Goal: Transaction & Acquisition: Purchase product/service

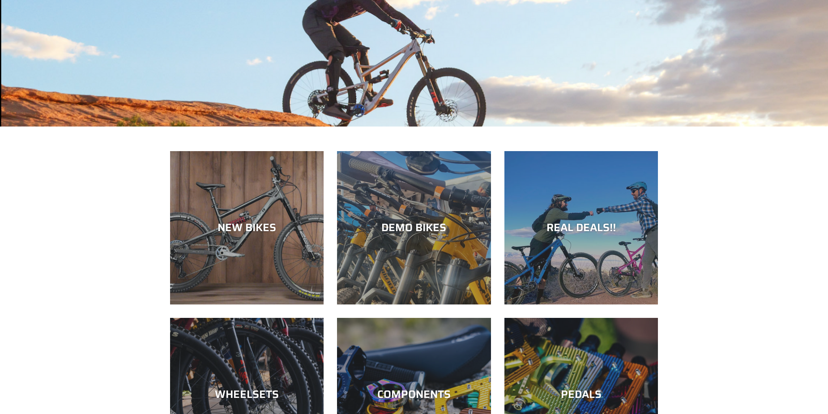
scroll to position [179, 0]
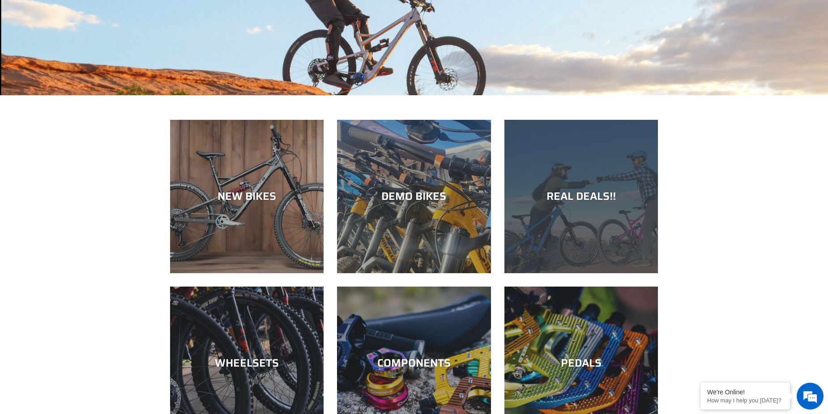
click at [582, 196] on div "REAL DEALS!!" at bounding box center [580, 196] width 153 height 13
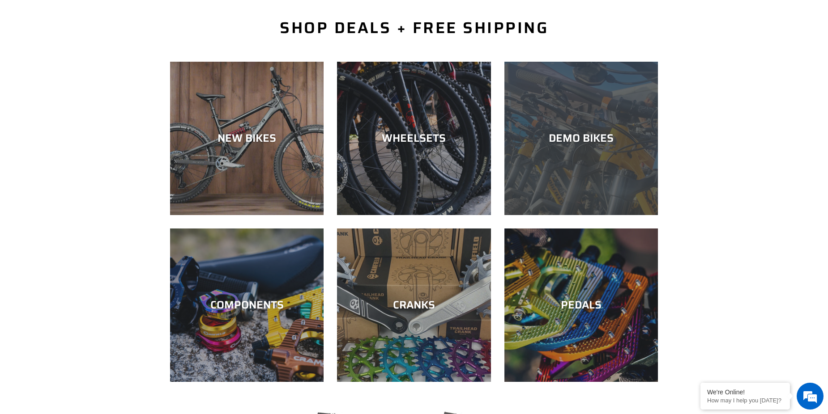
scroll to position [224, 0]
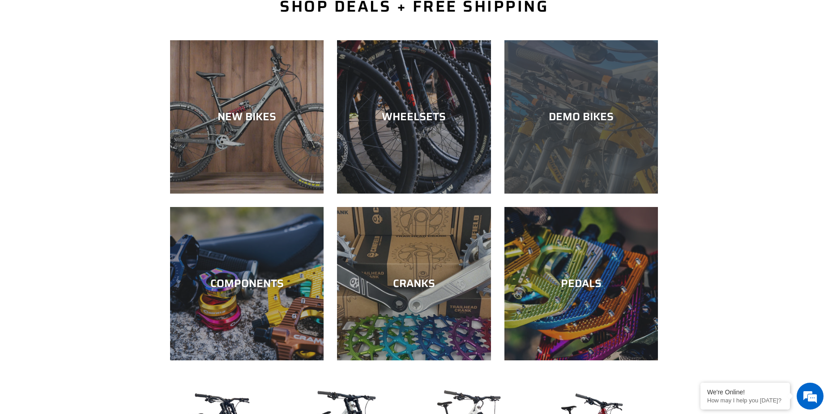
click at [570, 123] on div "DEMO BIKES" at bounding box center [580, 116] width 153 height 13
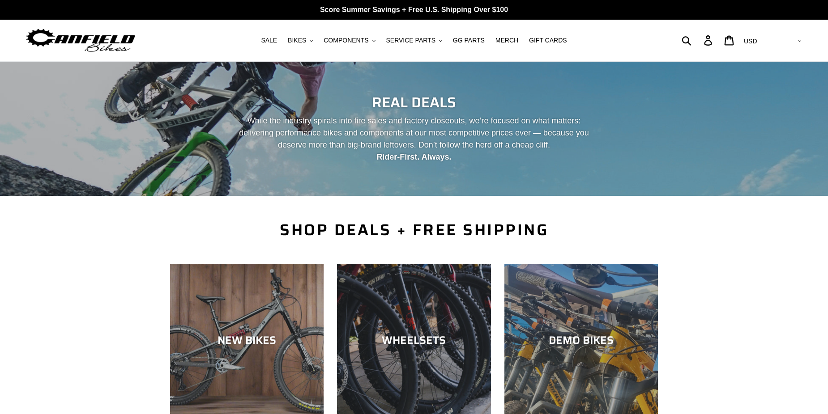
scroll to position [224, 0]
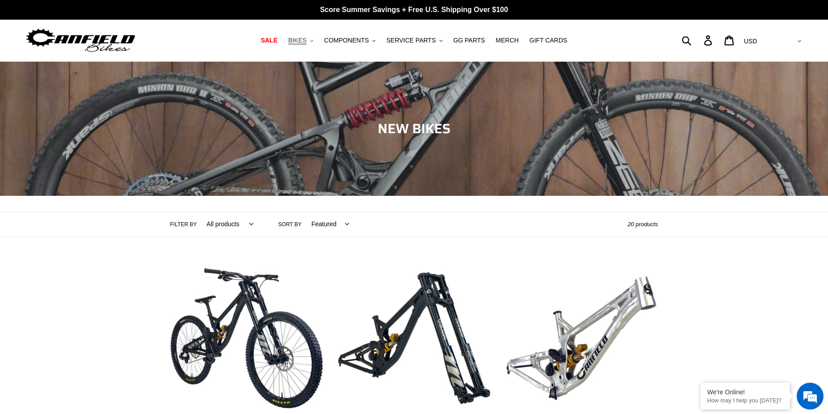
click at [306, 40] on span "BIKES" at bounding box center [297, 41] width 18 height 8
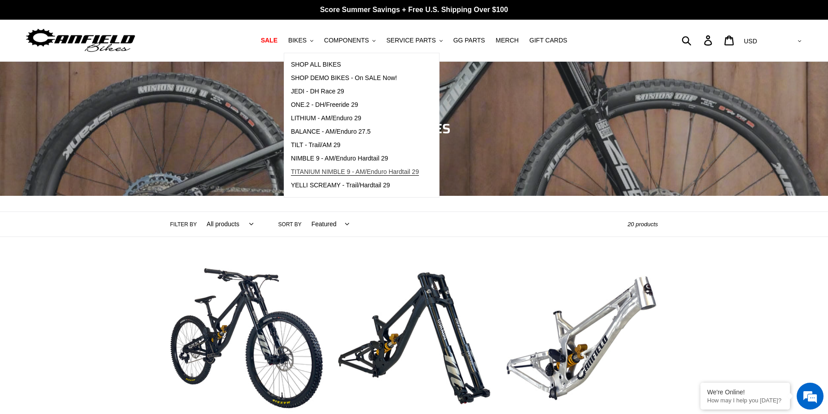
click at [346, 168] on span "TITANIUM NIMBLE 9 - AM/Enduro Hardtail 29" at bounding box center [355, 172] width 128 height 8
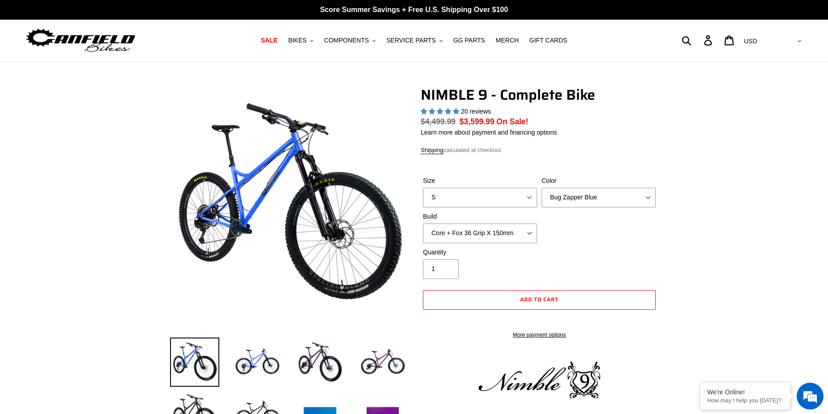
select select "highest-rating"
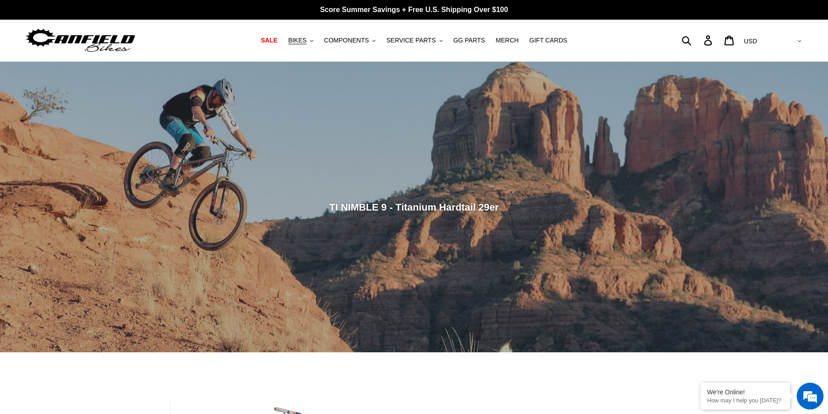
drag, startPoint x: 429, startPoint y: 256, endPoint x: 438, endPoint y: 117, distance: 139.0
click at [365, 44] on span "COMPONENTS" at bounding box center [346, 41] width 45 height 8
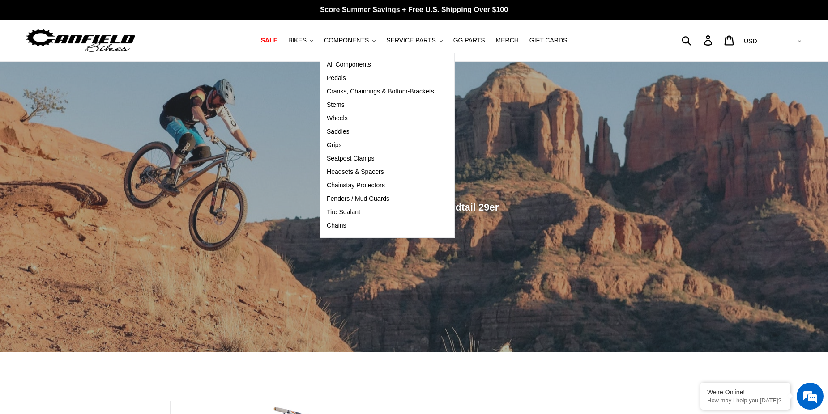
click at [311, 53] on nav "SALE BIKES .cls-1{fill:#231f20} SHOP ALL BIKES SHOP DEMO BIKES - On SALE Now! J…" at bounding box center [413, 41] width 389 height 42
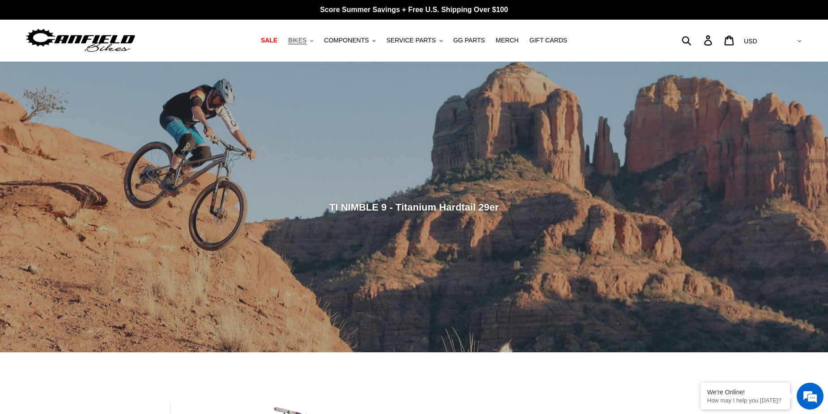
click at [306, 41] on span "BIKES" at bounding box center [297, 41] width 18 height 8
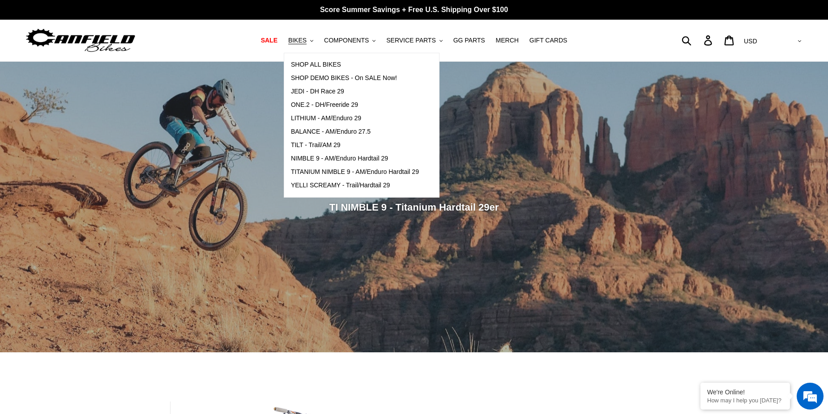
click at [448, 372] on div "TI NIMBLE 9 - Titanium Hardtail 29er TI NIMBLE 9 - Titanium Hardtail 29er" at bounding box center [414, 219] width 828 height 315
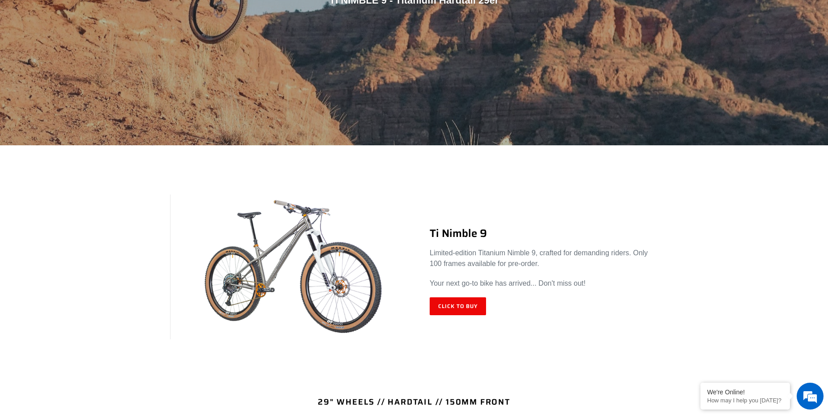
scroll to position [268, 0]
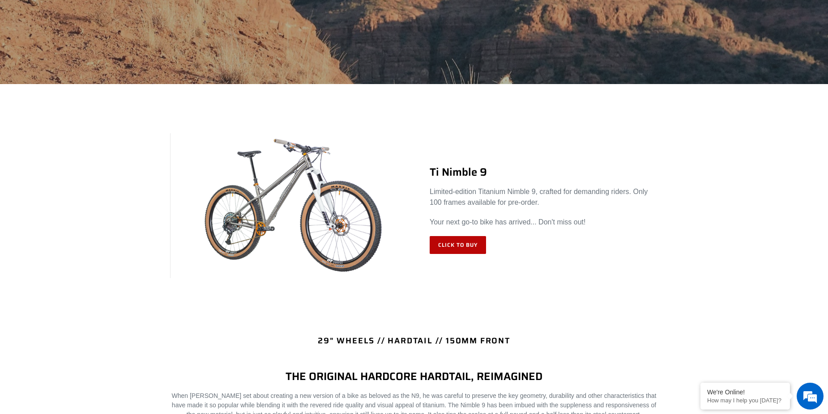
click at [444, 245] on link "Click to Buy" at bounding box center [457, 245] width 56 height 18
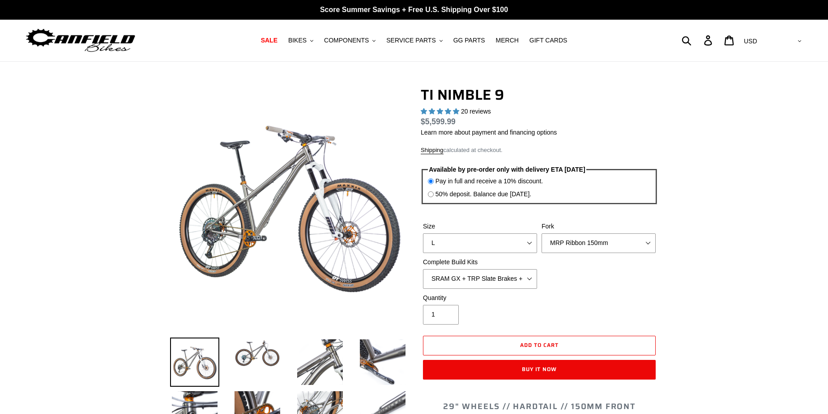
select select "highest-rating"
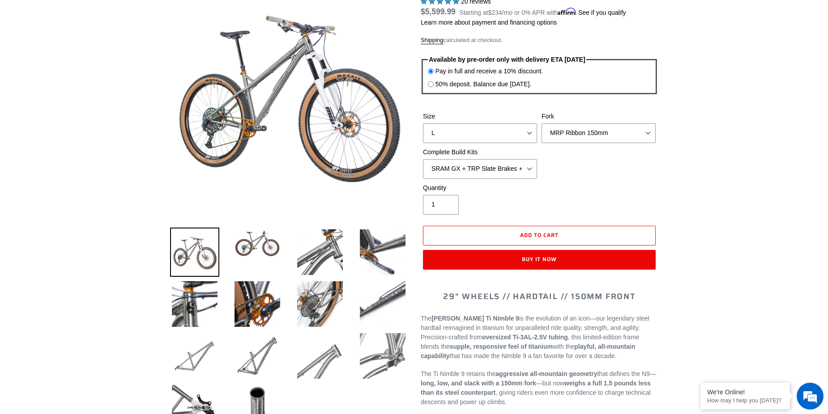
scroll to position [45, 0]
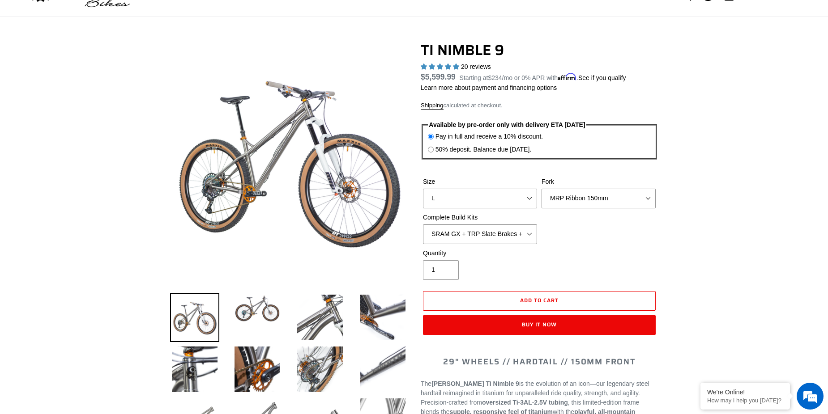
click at [498, 231] on select "SRAM GX + TRP Slate Brakes + Rotors + e13 LG-1 Wheels SHIMANO XT + SHIMANO brak…" at bounding box center [480, 235] width 114 height 20
click at [578, 195] on select "MRP Ribbon 150mm RockShox Lyrik 150mm Fox Factory 36 150mm Cane Creek Helm 150m…" at bounding box center [598, 199] width 114 height 20
